Goal: Complete application form

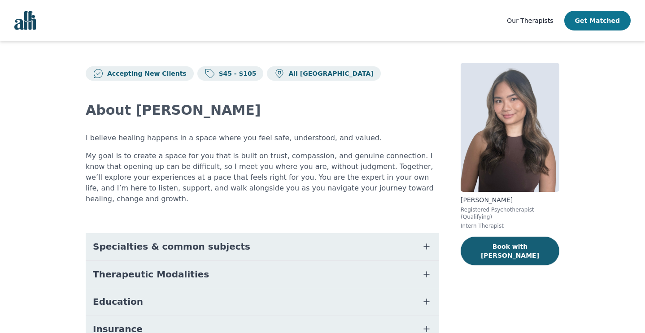
click at [588, 20] on button "Get Matched" at bounding box center [598, 21] width 66 height 20
click at [28, 22] on img "Global" at bounding box center [25, 20] width 22 height 19
click at [610, 15] on button "Get Matched" at bounding box center [598, 21] width 66 height 20
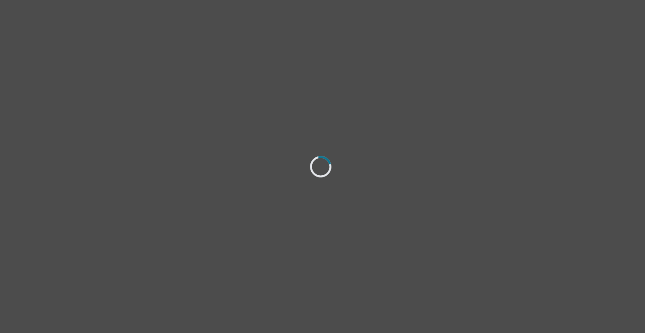
select select "female"
select select "she/her"
select select "Single"
select select "Bachelor degree"
select select "Google Search"
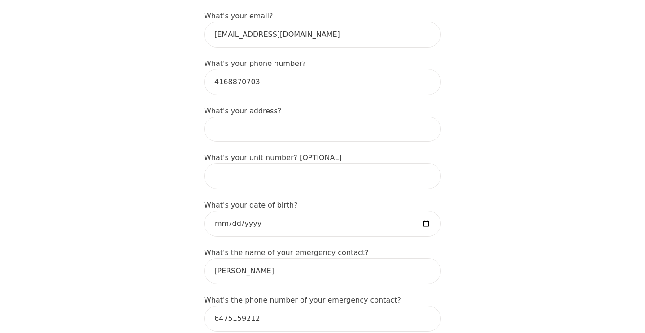
scroll to position [301, 0]
click at [285, 131] on input at bounding box center [322, 128] width 237 height 25
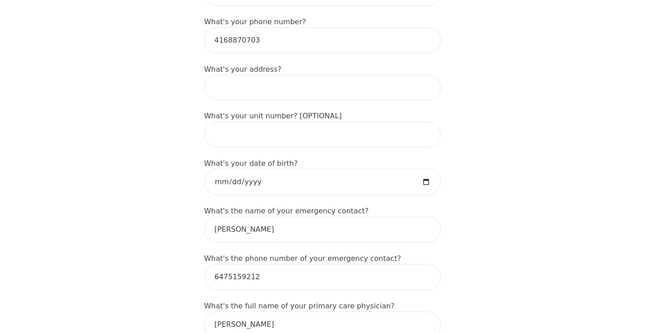
scroll to position [351, 0]
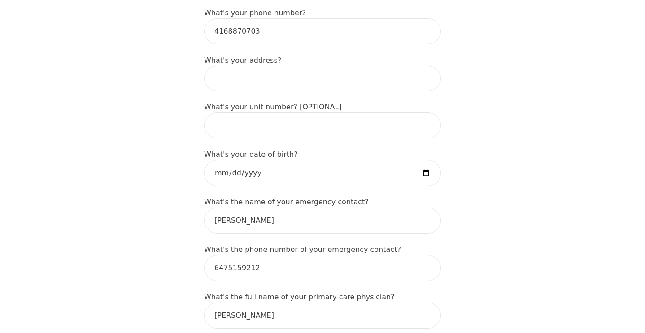
click at [390, 69] on input at bounding box center [322, 78] width 237 height 25
type input "121 Mill Street"
type input "Mahsa"
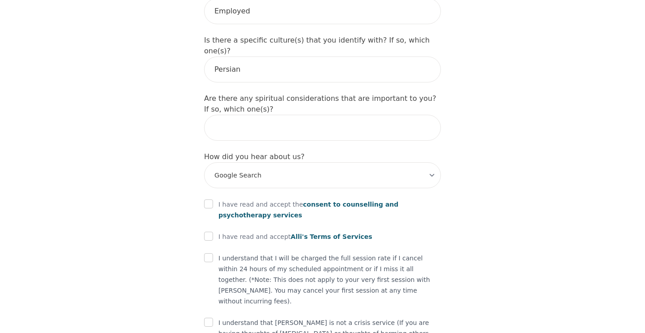
scroll to position [1048, 0]
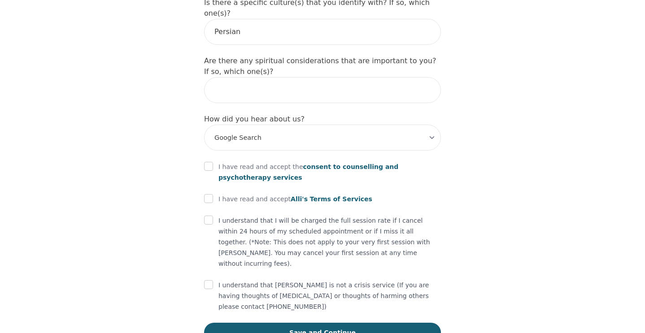
click at [214, 162] on div "I have read and accept the consent to counselling and psychotherapy services" at bounding box center [322, 173] width 237 height 22
click at [211, 162] on input "checkbox" at bounding box center [208, 166] width 9 height 9
checkbox input "true"
click at [211, 194] on input "checkbox" at bounding box center [208, 198] width 9 height 9
checkbox input "true"
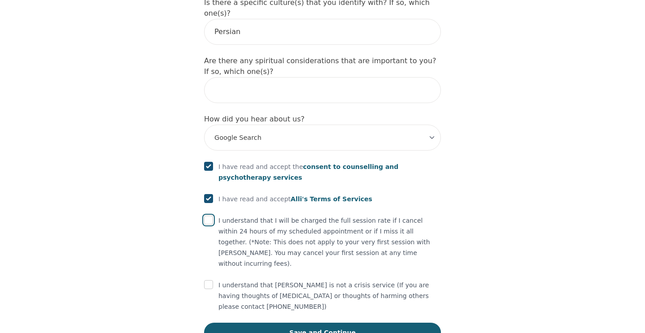
click at [211, 216] on input "checkbox" at bounding box center [208, 220] width 9 height 9
checkbox input "true"
click at [211, 281] on input "checkbox" at bounding box center [208, 285] width 9 height 9
checkbox input "true"
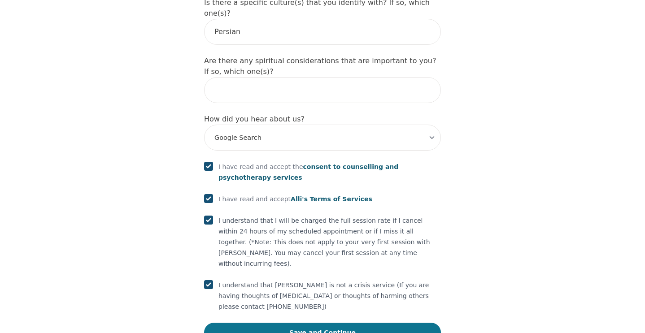
click at [266, 323] on button "Save and Continue" at bounding box center [322, 333] width 237 height 20
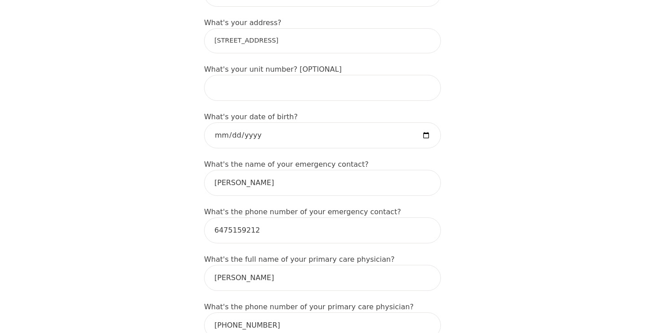
scroll to position [389, 0]
click at [285, 39] on input "121 Mill Street" at bounding box center [322, 41] width 237 height 25
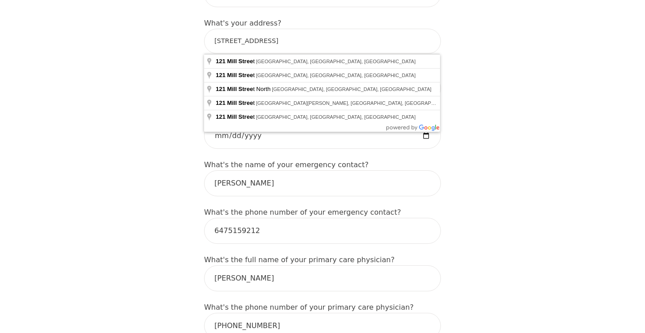
type input "121 Mill St, Richmond Hill, ON L4C 4A6, Canada"
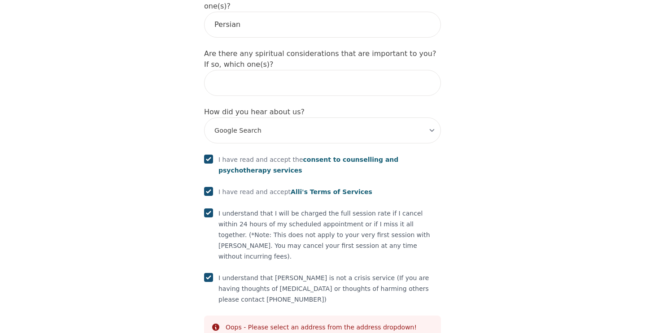
scroll to position [1082, 0]
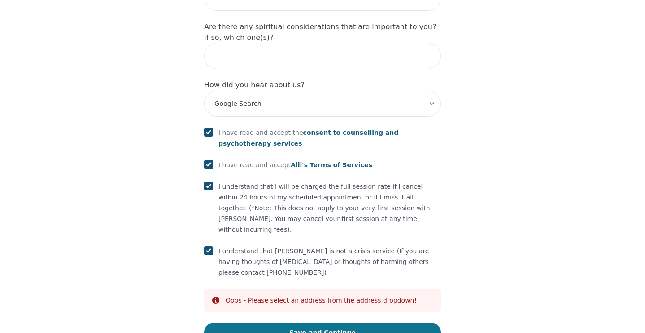
click at [278, 323] on button "Save and Continue" at bounding box center [322, 333] width 237 height 20
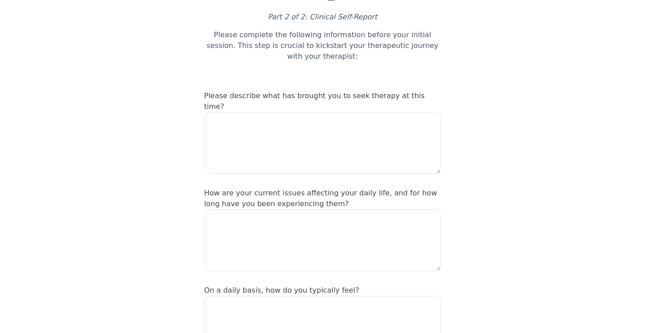
scroll to position [69, 0]
